Goal: Find specific page/section: Find specific page/section

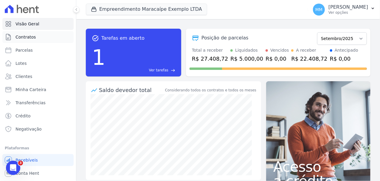
click at [24, 36] on span "Contratos" at bounding box center [26, 37] width 20 height 6
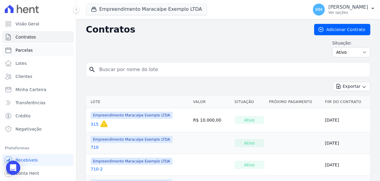
click at [30, 51] on span "Parcelas" at bounding box center [24, 50] width 17 height 6
select select
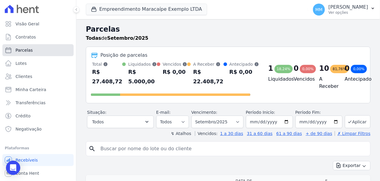
click at [30, 51] on span "Parcelas" at bounding box center [24, 50] width 17 height 6
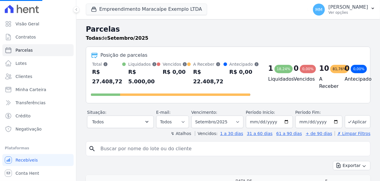
select select
